Goal: Check status

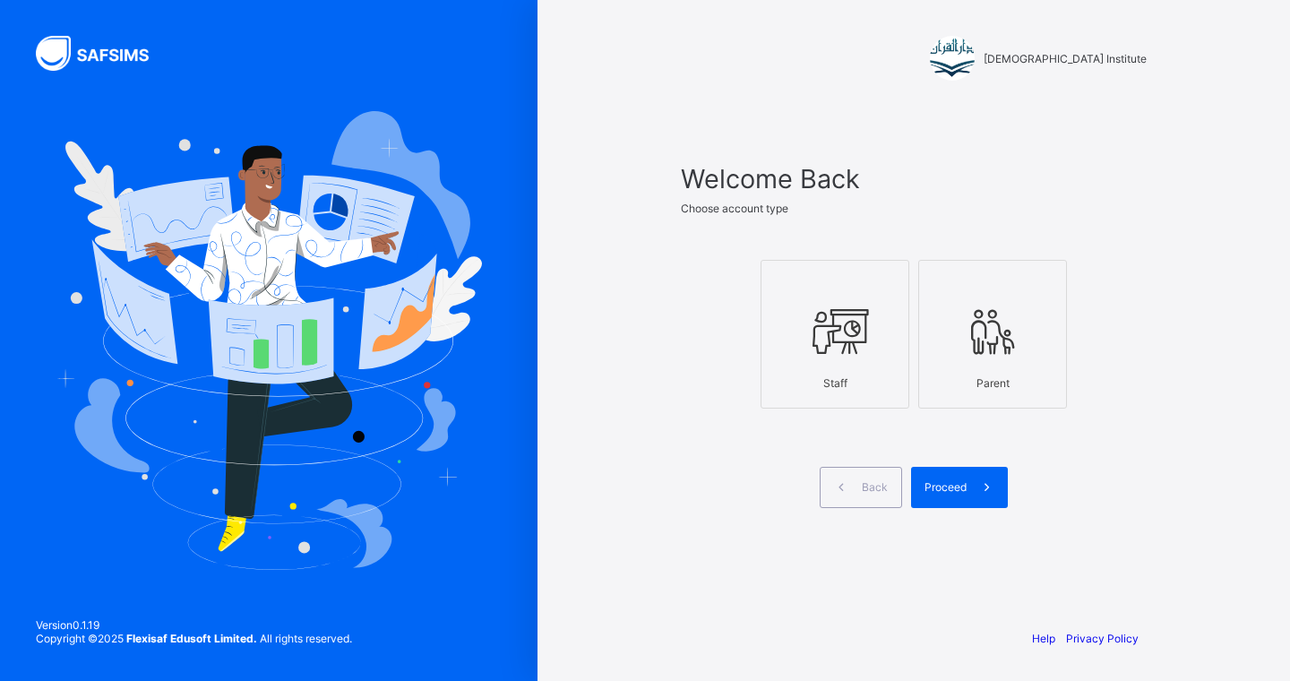
click at [816, 310] on icon at bounding box center [835, 332] width 63 height 54
click at [939, 487] on span "Proceed" at bounding box center [946, 486] width 42 height 13
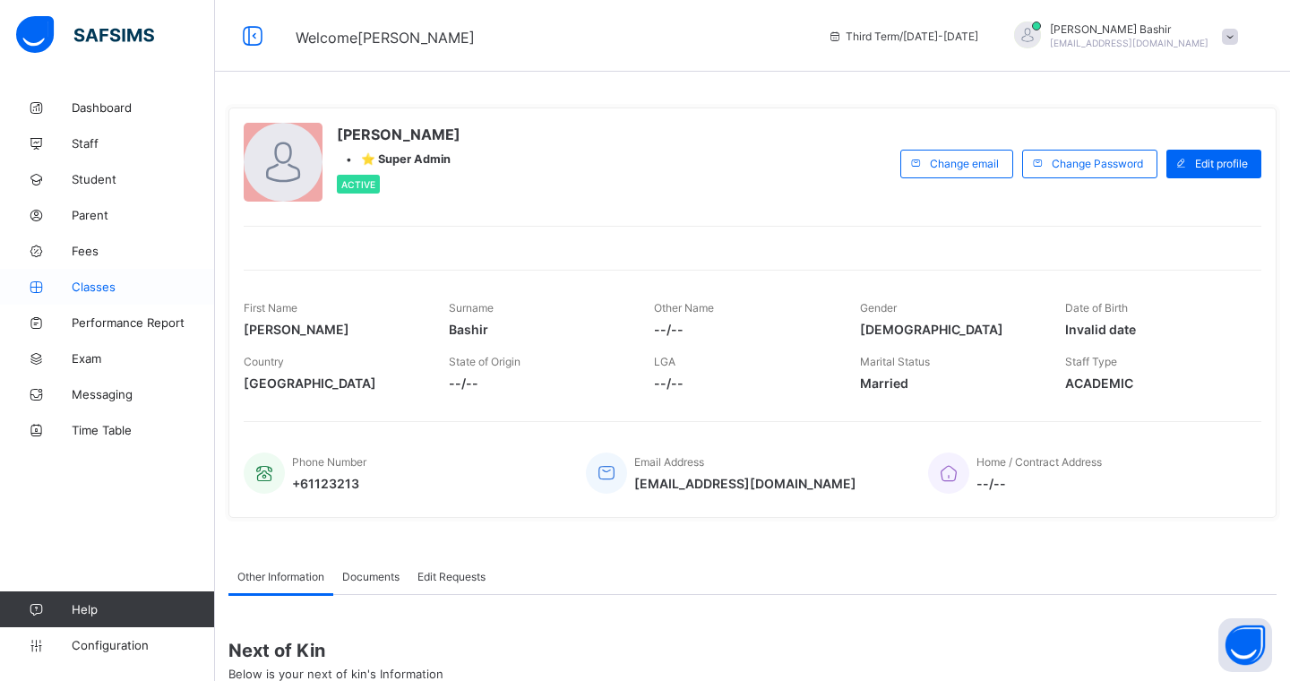
click at [94, 280] on span "Classes" at bounding box center [143, 287] width 143 height 14
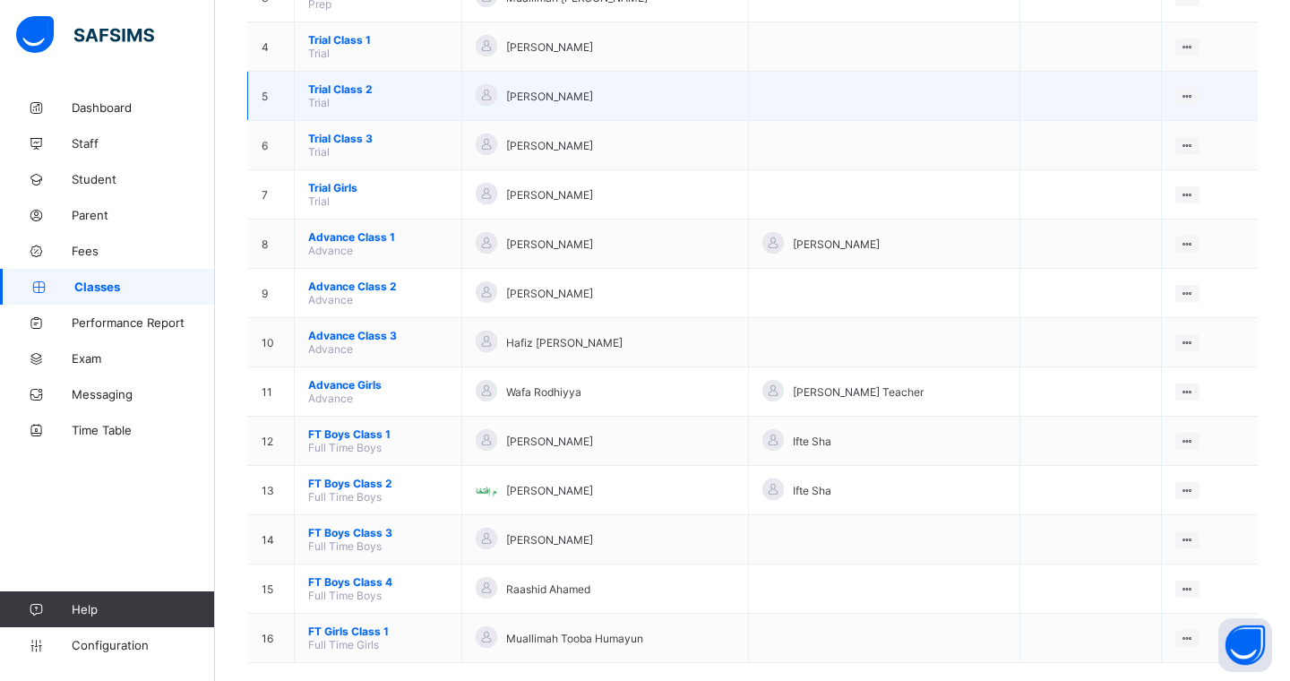
scroll to position [348, 0]
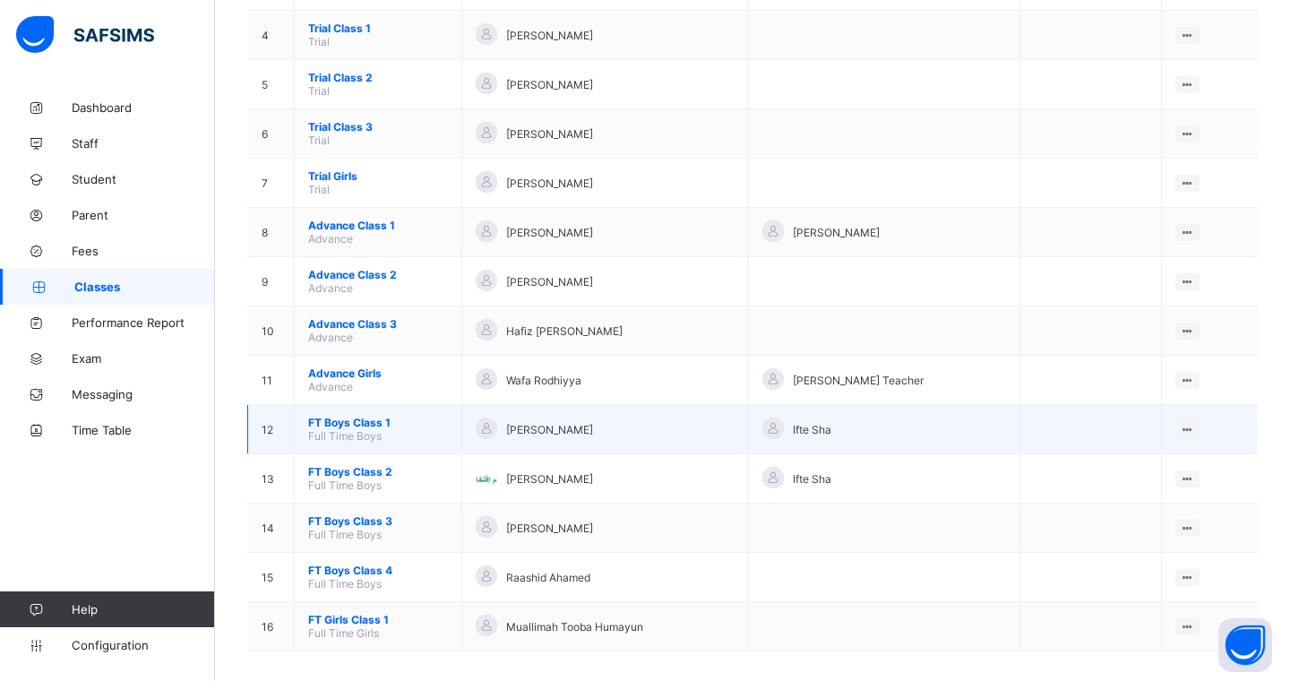
click at [346, 416] on span "FT Boys Class 1" at bounding box center [378, 422] width 140 height 13
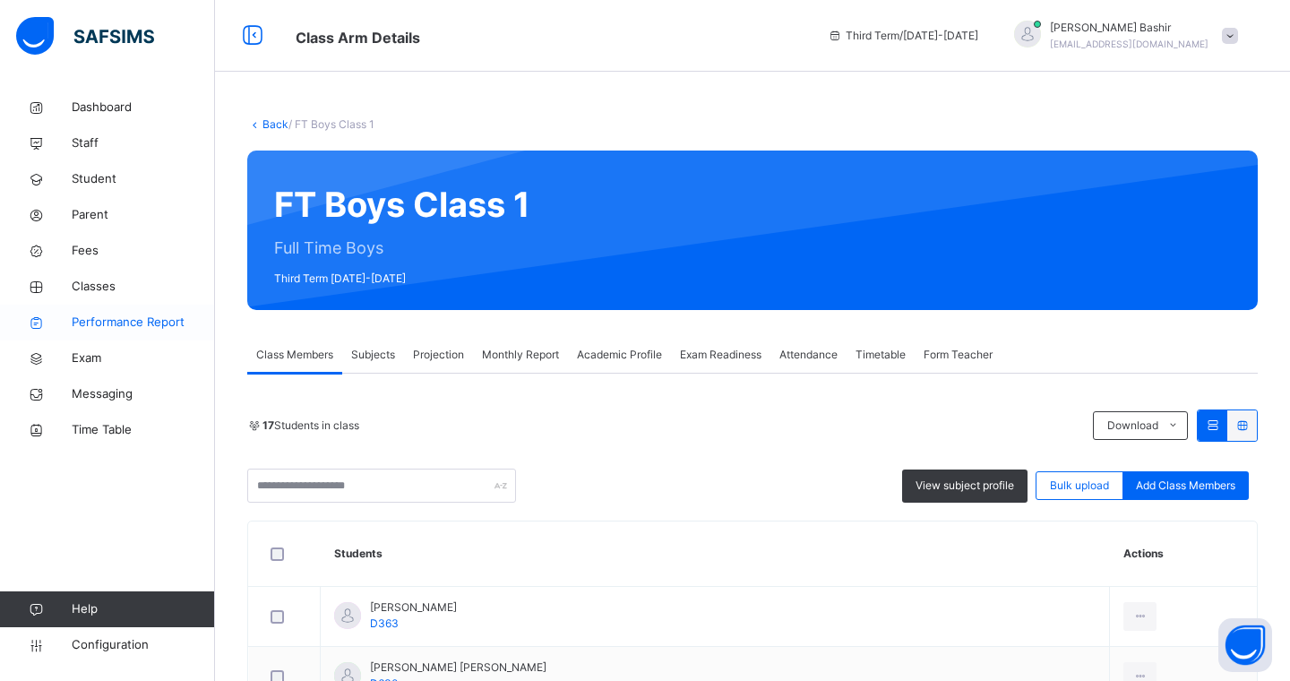
click at [138, 327] on span "Performance Report" at bounding box center [143, 323] width 143 height 18
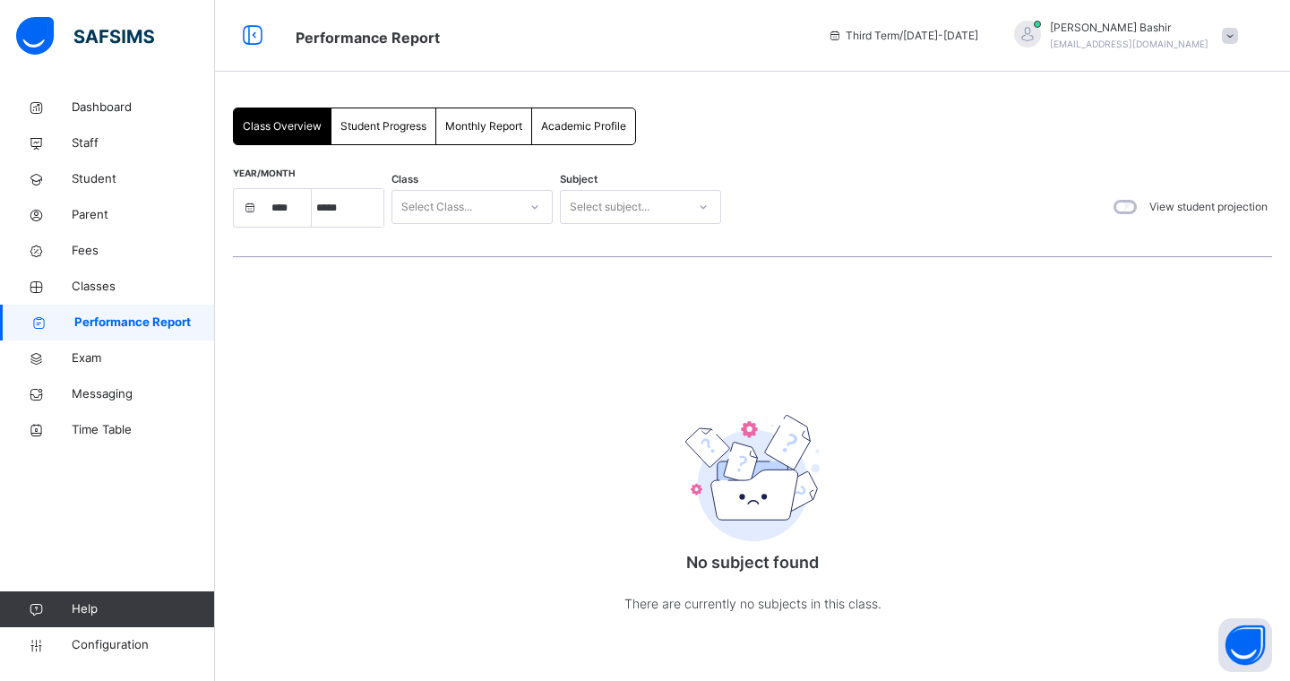
select select "****"
select select "*"
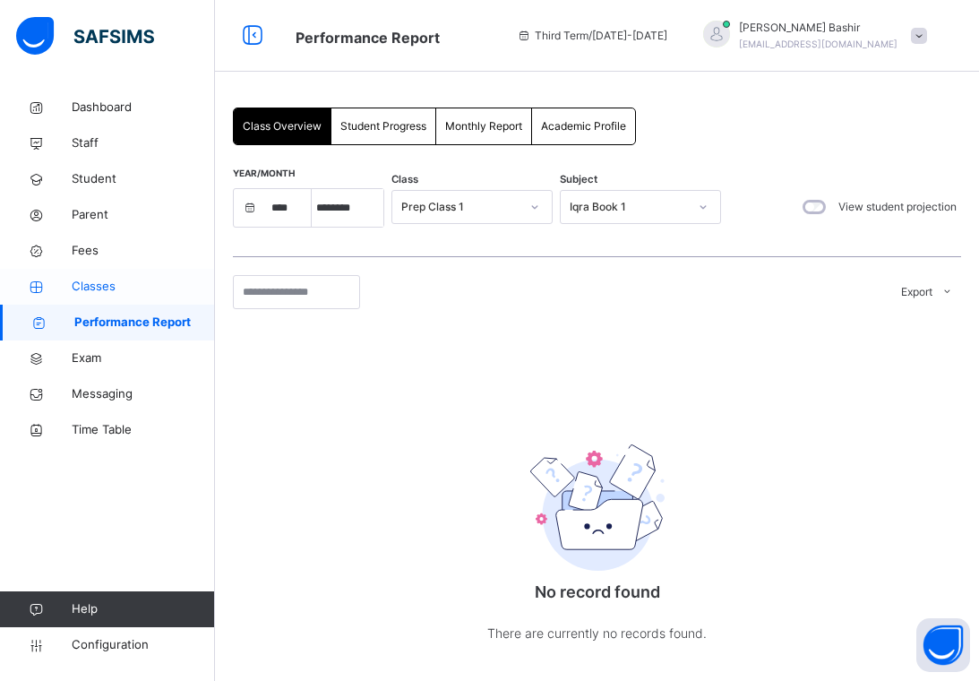
click at [99, 283] on span "Classes" at bounding box center [143, 287] width 143 height 18
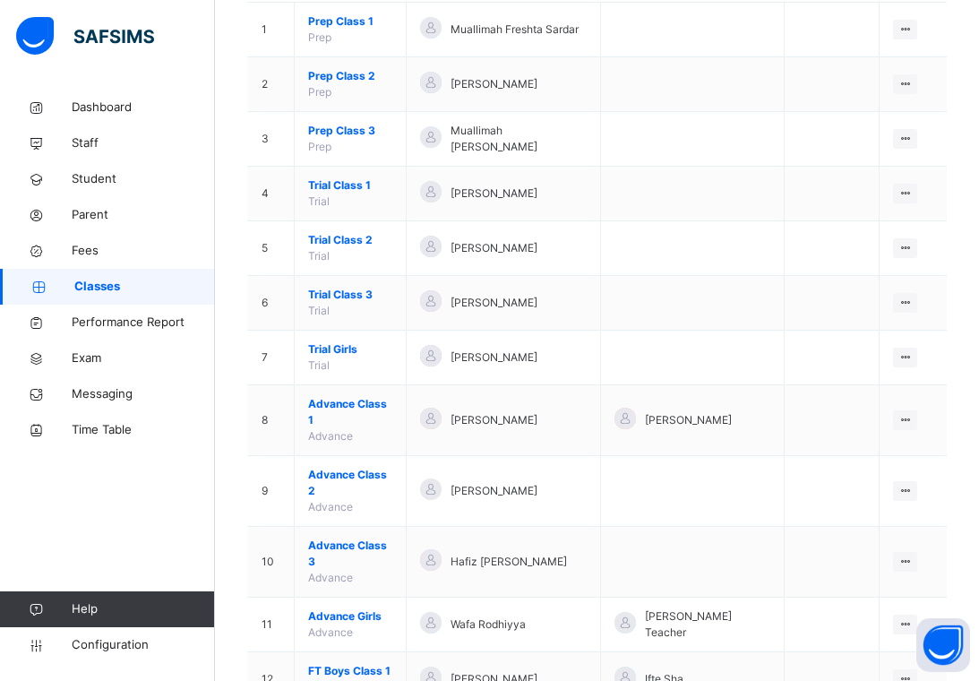
scroll to position [452, 0]
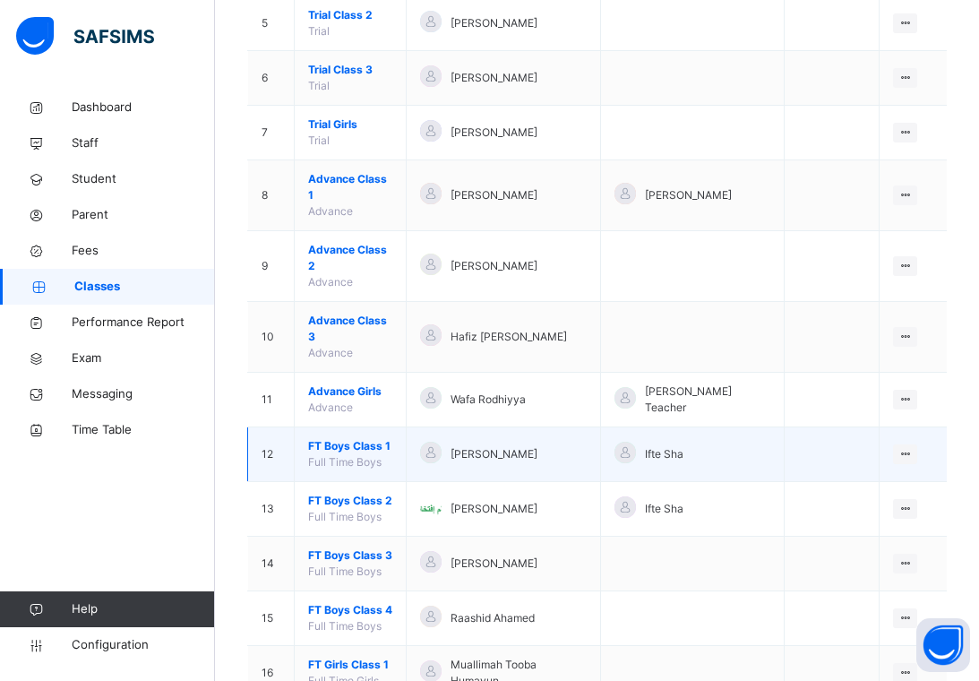
click at [350, 438] on span "FT Boys Class 1" at bounding box center [350, 446] width 84 height 16
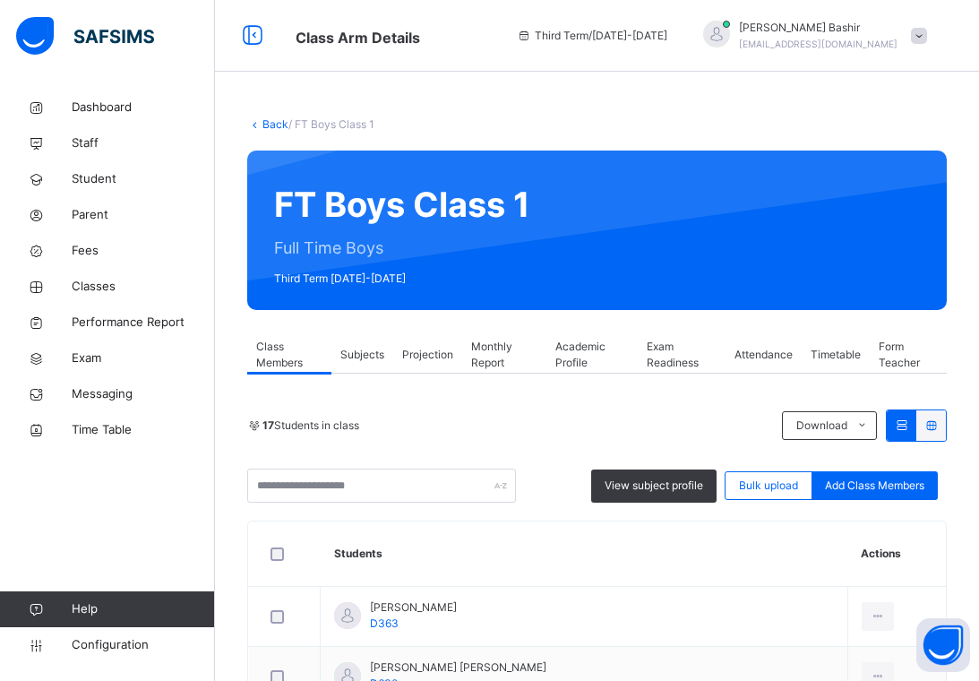
click at [418, 356] on span "Projection" at bounding box center [427, 355] width 51 height 16
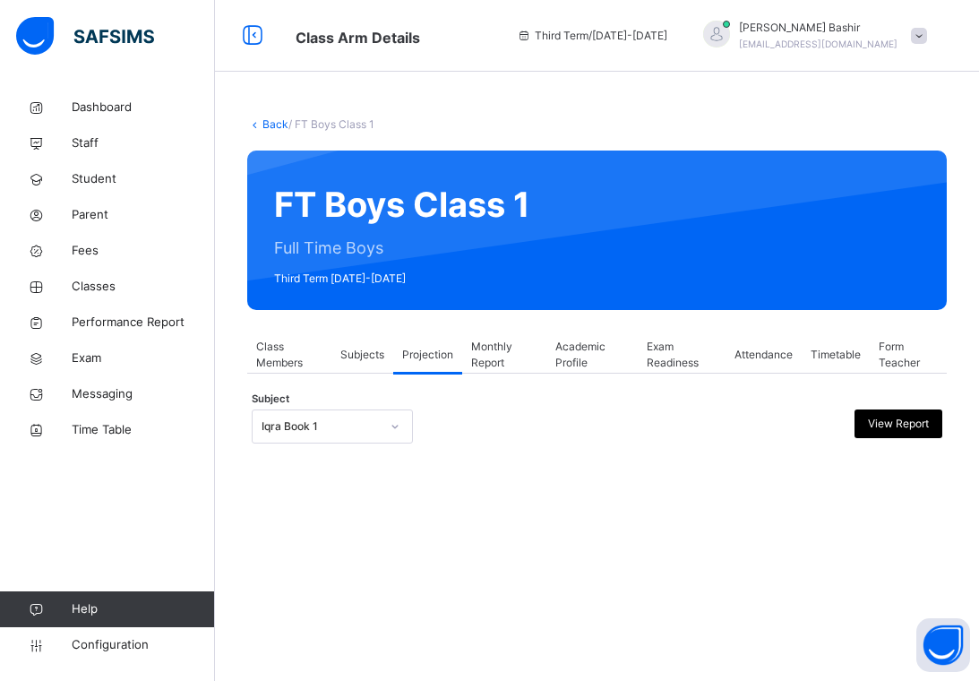
click at [392, 419] on div at bounding box center [395, 426] width 30 height 29
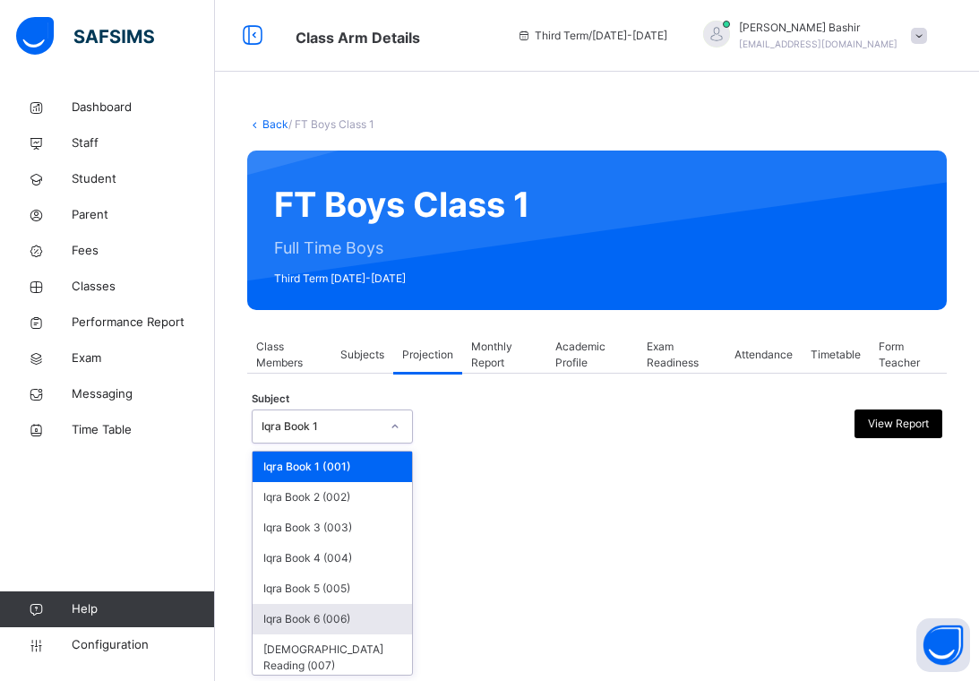
scroll to position [21, 0]
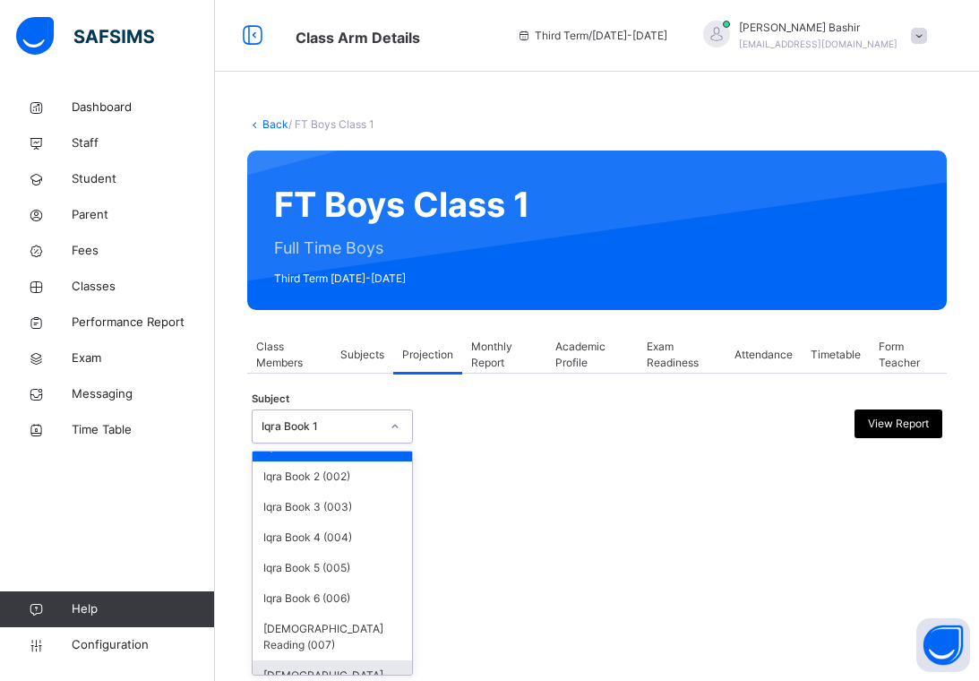
click at [323, 660] on div "[DEMOGRAPHIC_DATA] Memorisation (008)" at bounding box center [332, 683] width 159 height 47
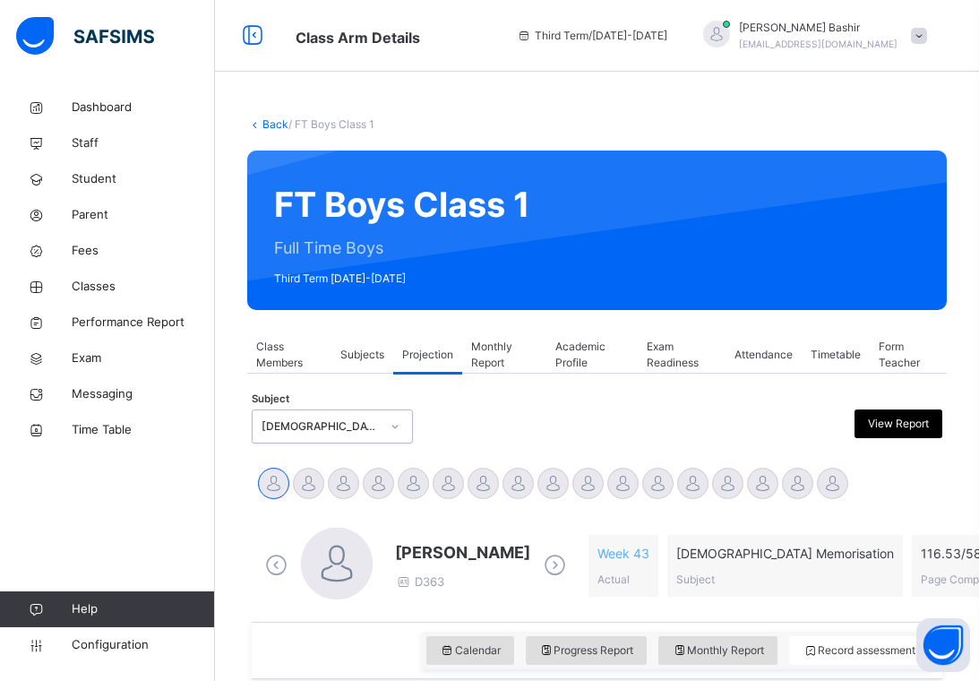
scroll to position [259, 0]
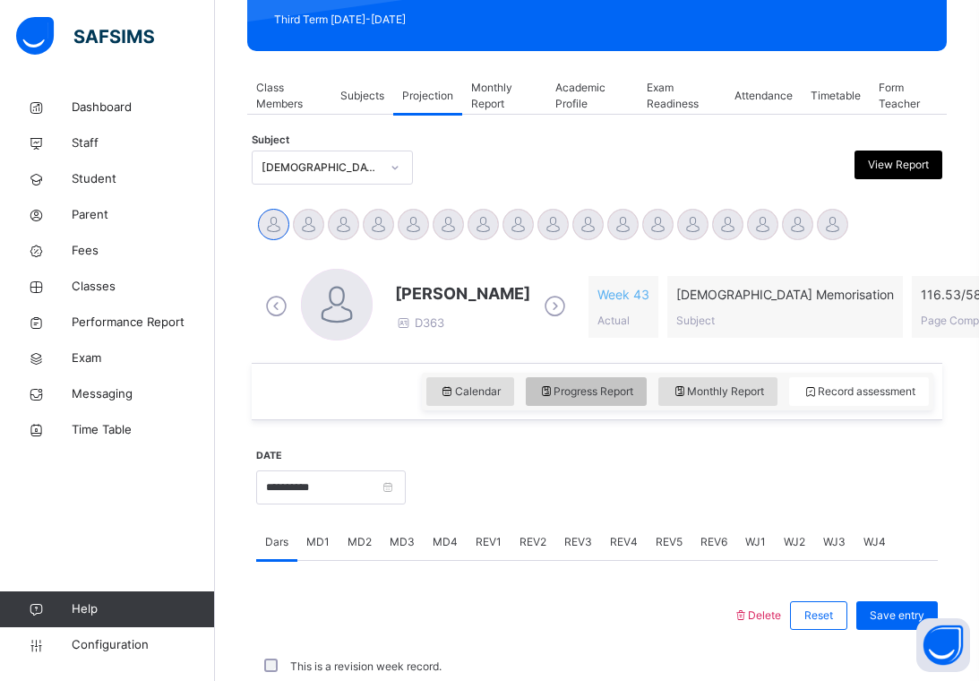
click at [582, 390] on span "Progress Report" at bounding box center [586, 391] width 95 height 16
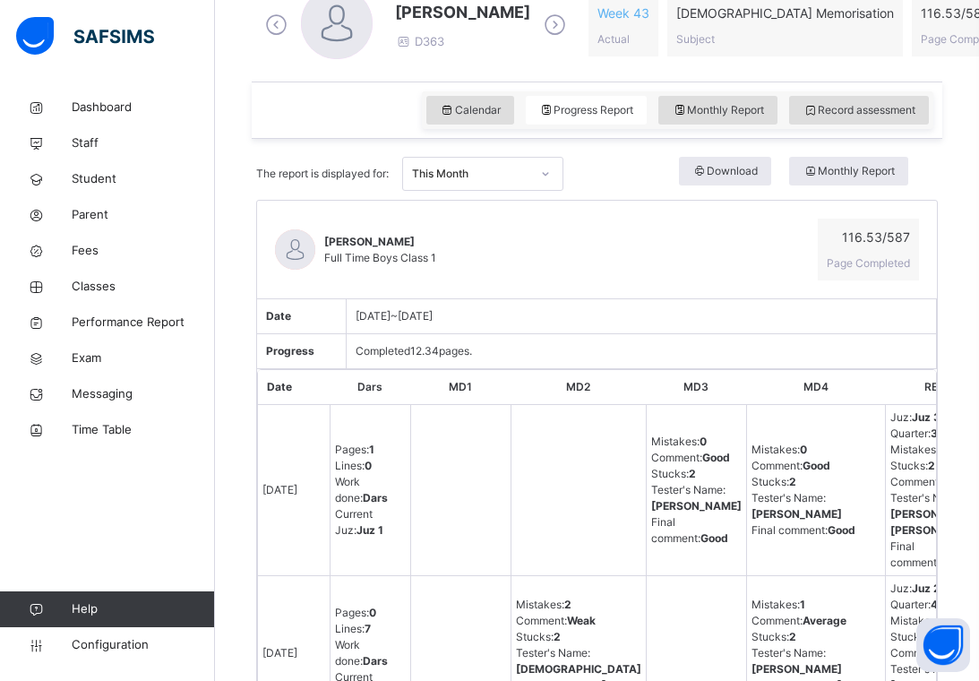
scroll to position [541, 0]
